Goal: Navigation & Orientation: Find specific page/section

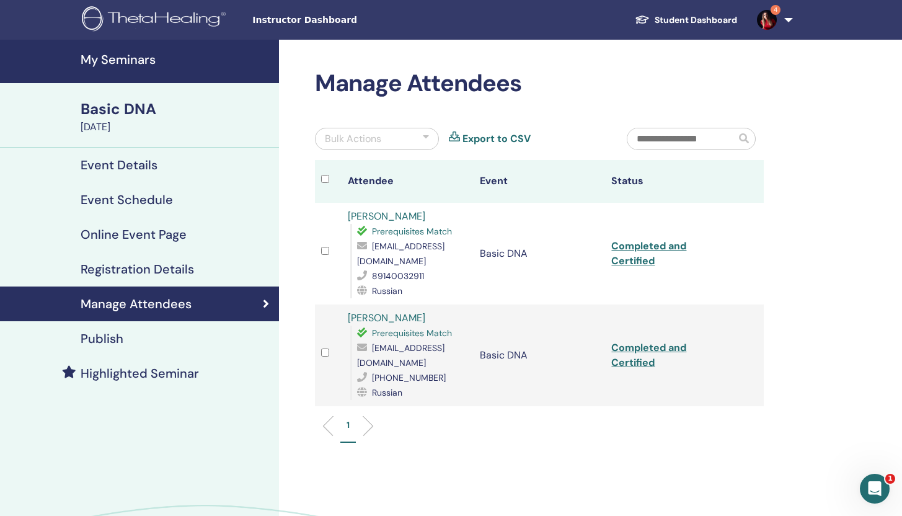
click at [125, 157] on h4 "Event Details" at bounding box center [119, 164] width 77 height 15
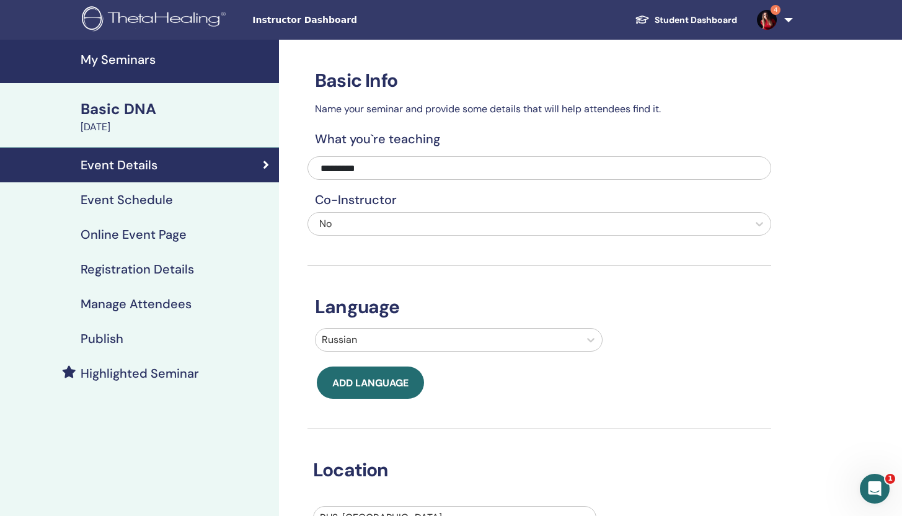
click at [139, 204] on h4 "Event Schedule" at bounding box center [127, 199] width 92 height 15
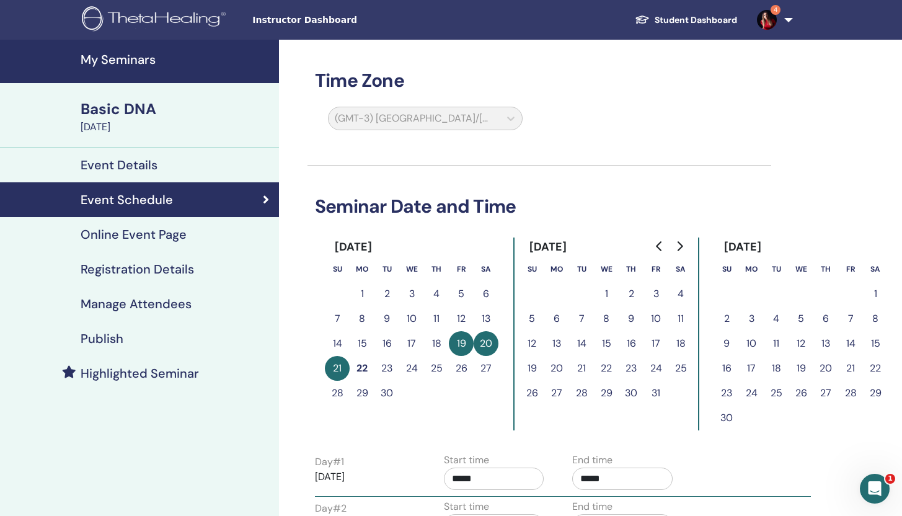
click at [149, 234] on h4 "Online Event Page" at bounding box center [134, 234] width 106 height 15
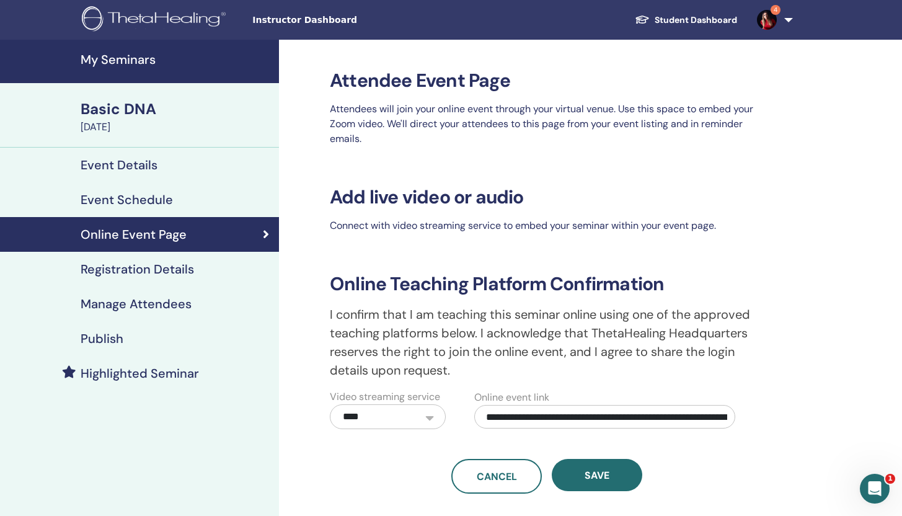
click at [133, 63] on h4 "My Seminars" at bounding box center [176, 59] width 191 height 15
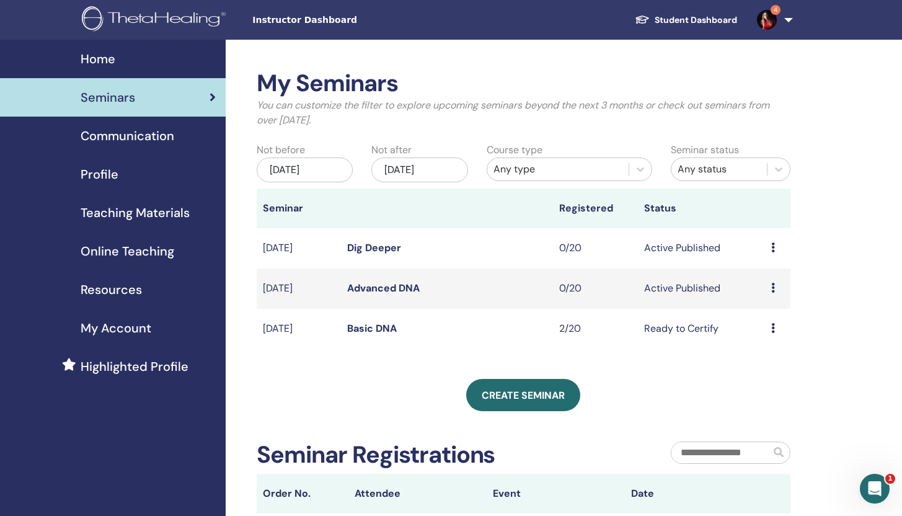
click at [379, 323] on link "Basic DNA" at bounding box center [372, 328] width 50 height 13
click at [638, 331] on td "Ready to Certify" at bounding box center [701, 329] width 127 height 40
click at [294, 328] on td "Sep/19, 2025" at bounding box center [299, 329] width 85 height 40
click at [123, 133] on span "Communication" at bounding box center [128, 135] width 94 height 19
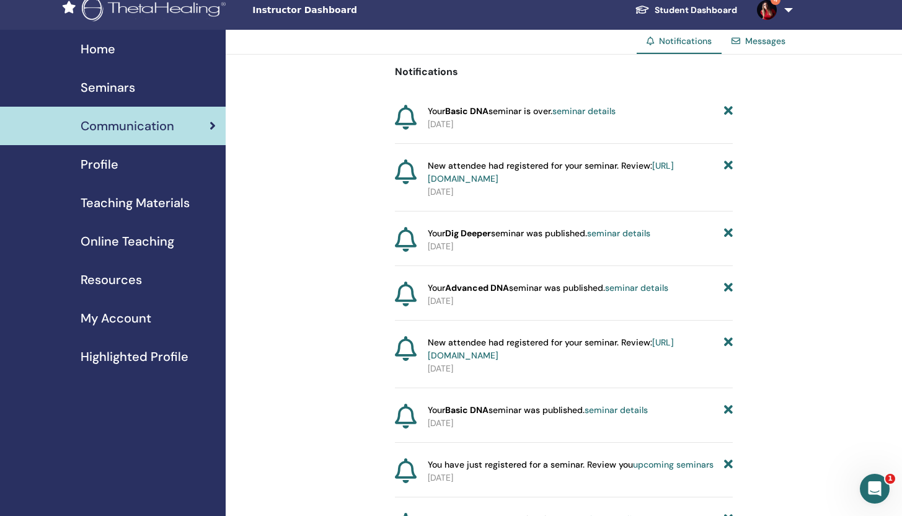
scroll to position [21, 0]
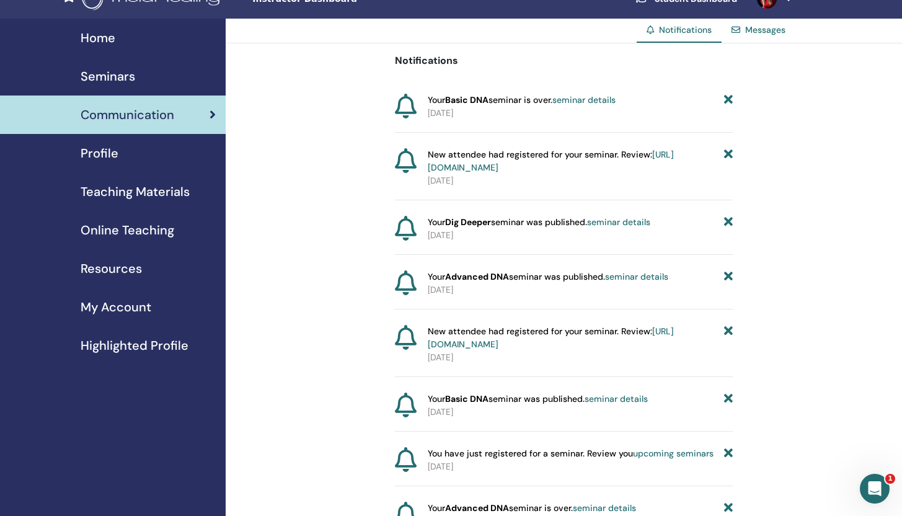
click at [587, 345] on link "[URL][DOMAIN_NAME]" at bounding box center [551, 337] width 246 height 24
